Goal: Task Accomplishment & Management: Manage account settings

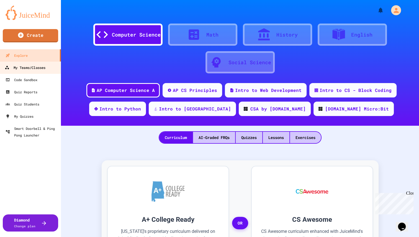
click at [26, 68] on div "My Teams/Classes" at bounding box center [25, 67] width 41 height 7
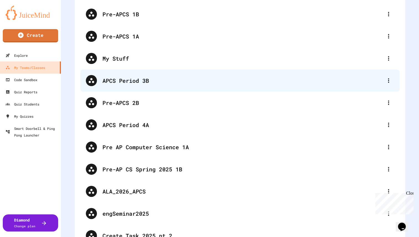
scroll to position [62, 0]
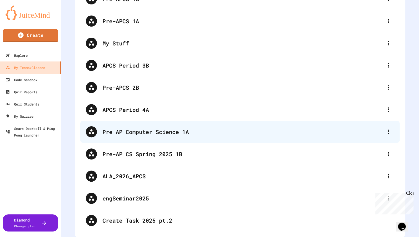
click at [160, 128] on div "Pre AP Computer Science 1A" at bounding box center [242, 132] width 280 height 8
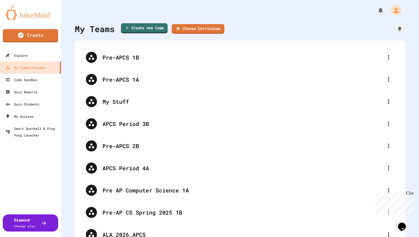
click at [141, 28] on link "Create new team" at bounding box center [144, 28] width 47 height 10
type input "**********"
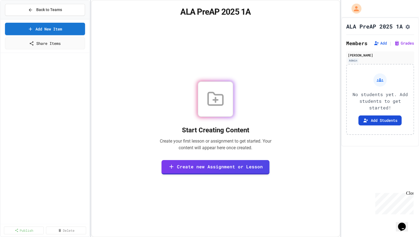
click at [379, 125] on button "Add Students" at bounding box center [379, 120] width 43 height 10
